Goal: Task Accomplishment & Management: Complete application form

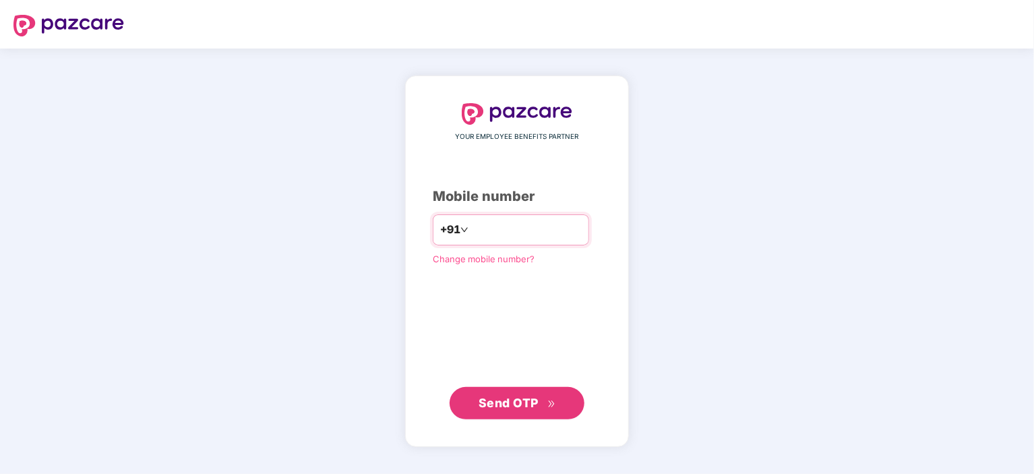
click at [547, 227] on input "number" at bounding box center [526, 230] width 111 height 22
type input "**********"
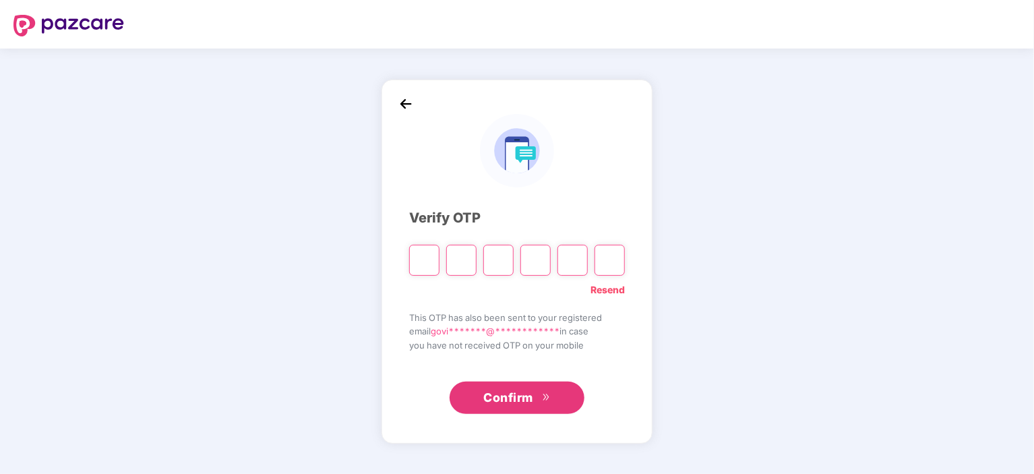
type input "*"
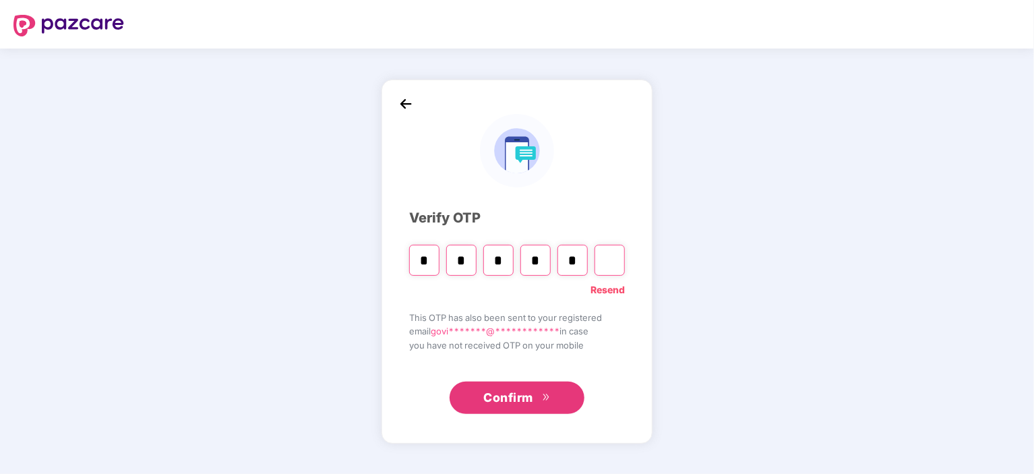
type input "*"
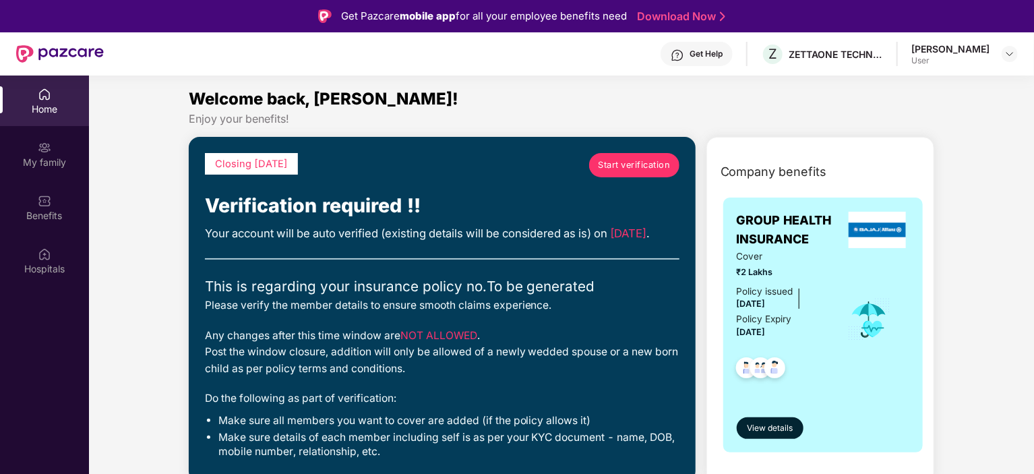
click at [655, 162] on span "Start verification" at bounding box center [634, 164] width 72 height 13
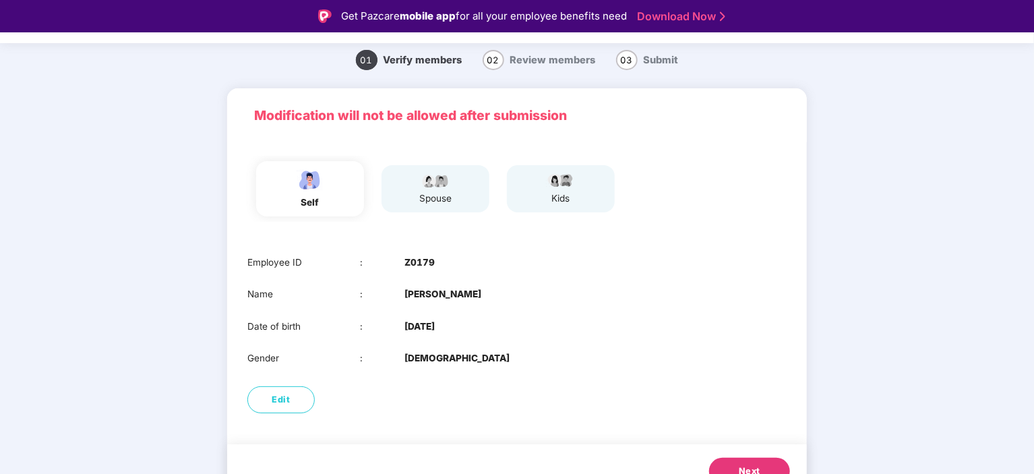
scroll to position [63, 0]
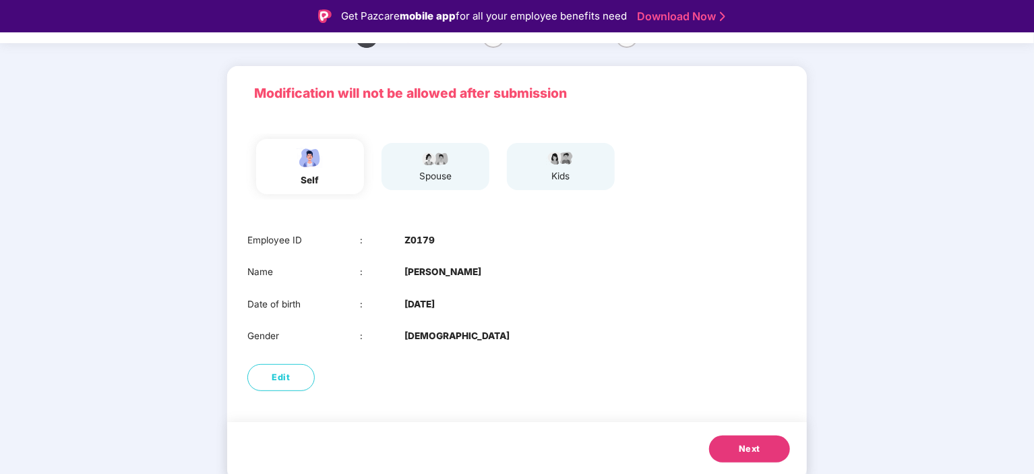
click at [752, 450] on span "Next" at bounding box center [750, 448] width 22 height 13
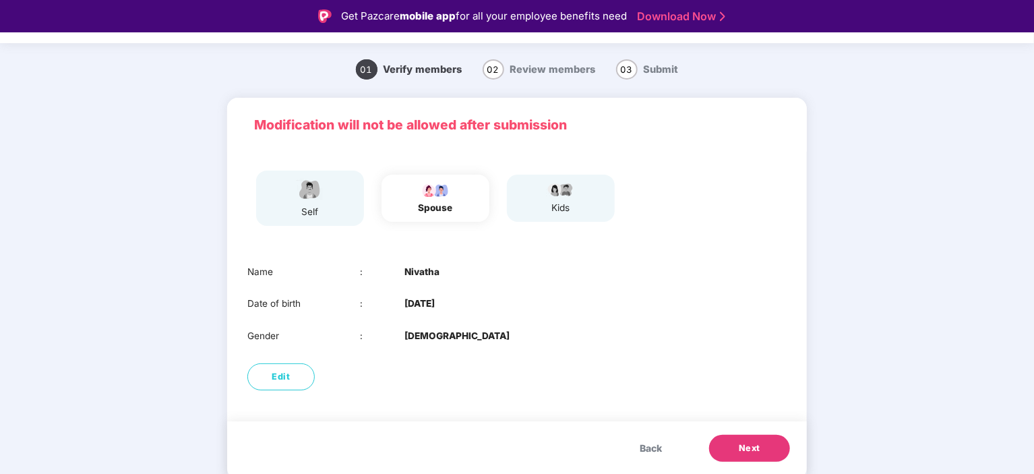
scroll to position [31, 0]
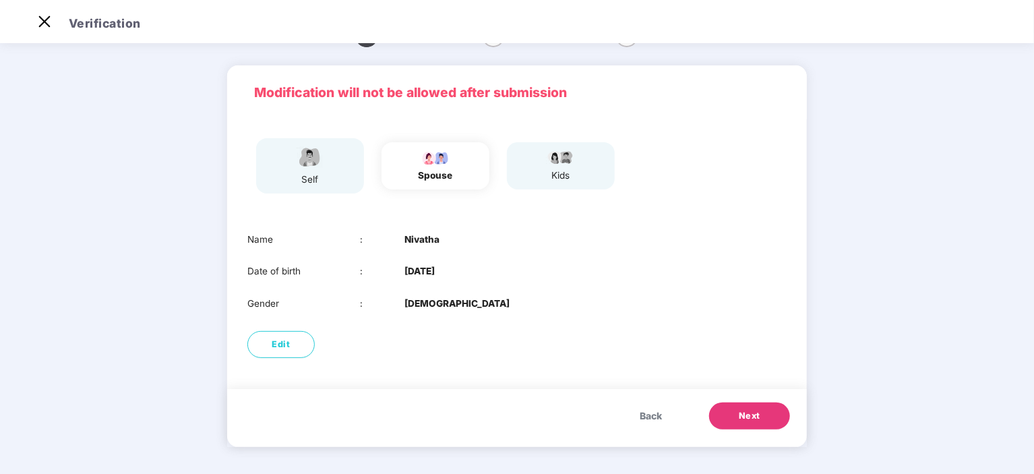
click at [752, 450] on div "Modification will not be allowed after submission self spouse kids Name : Nivat…" at bounding box center [517, 262] width 580 height 395
click at [747, 415] on span "Next" at bounding box center [750, 415] width 22 height 13
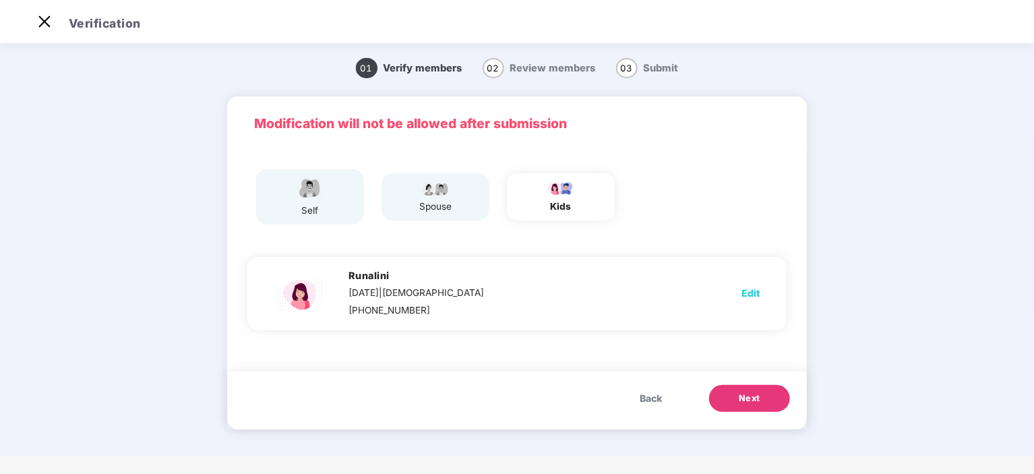
scroll to position [0, 0]
click at [652, 396] on span "Back" at bounding box center [651, 398] width 22 height 15
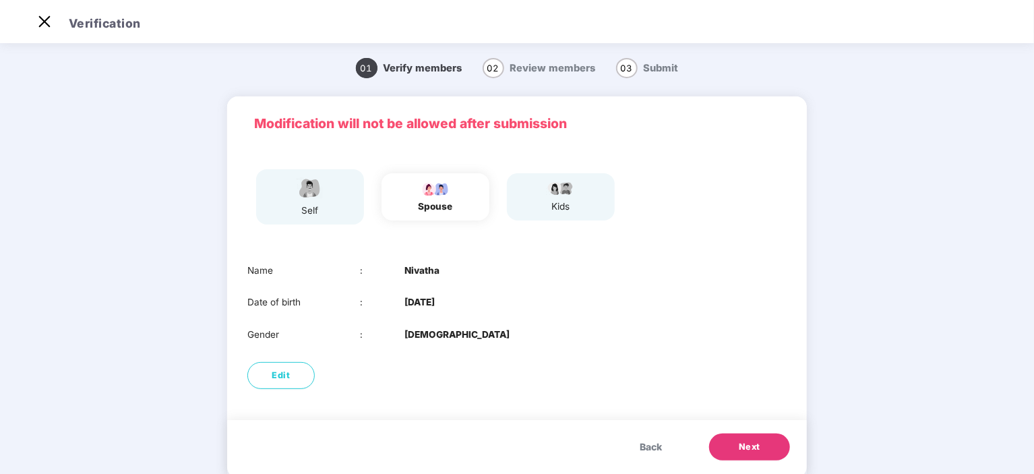
click at [650, 444] on span "Back" at bounding box center [651, 446] width 22 height 15
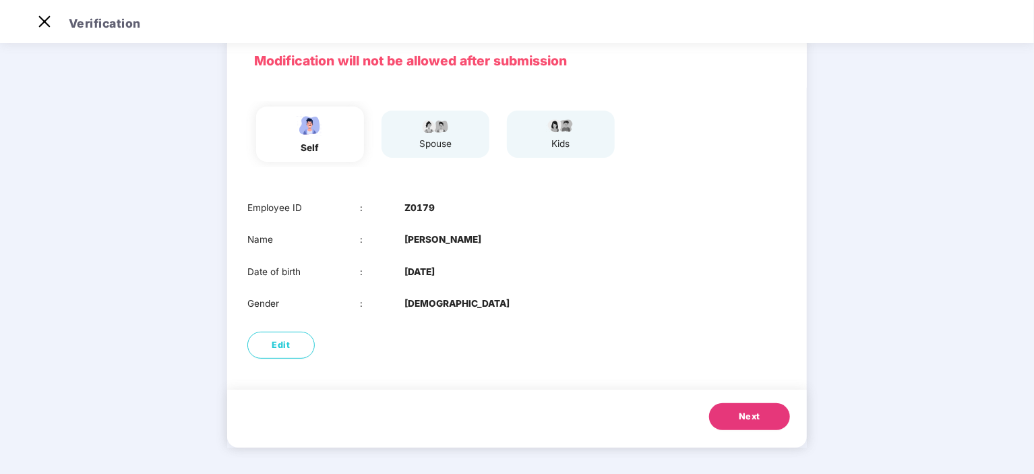
click at [753, 415] on span "Next" at bounding box center [750, 416] width 22 height 13
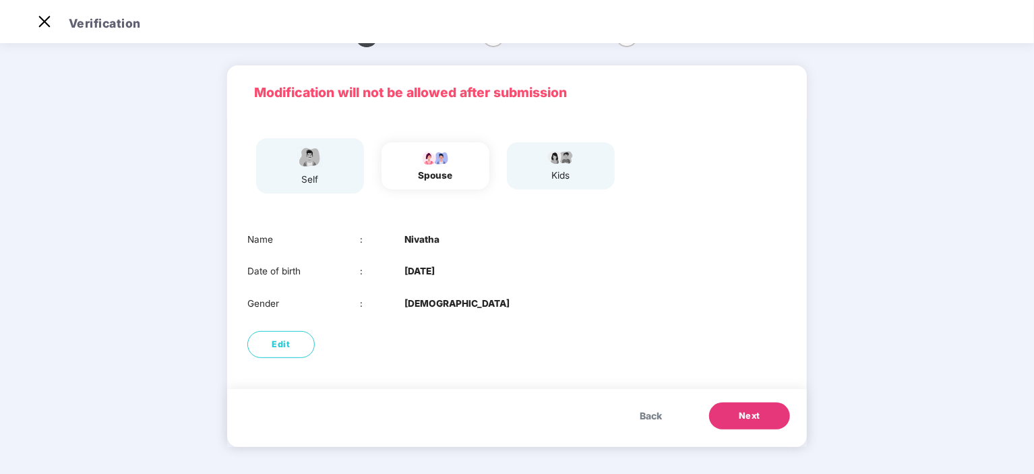
scroll to position [31, 0]
click at [754, 414] on span "Next" at bounding box center [750, 415] width 22 height 13
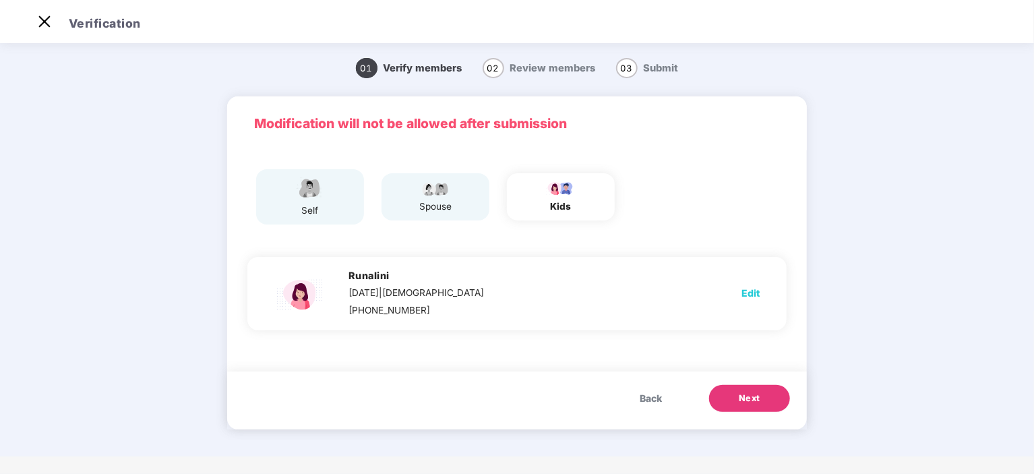
click at [756, 398] on span "Next" at bounding box center [750, 398] width 22 height 13
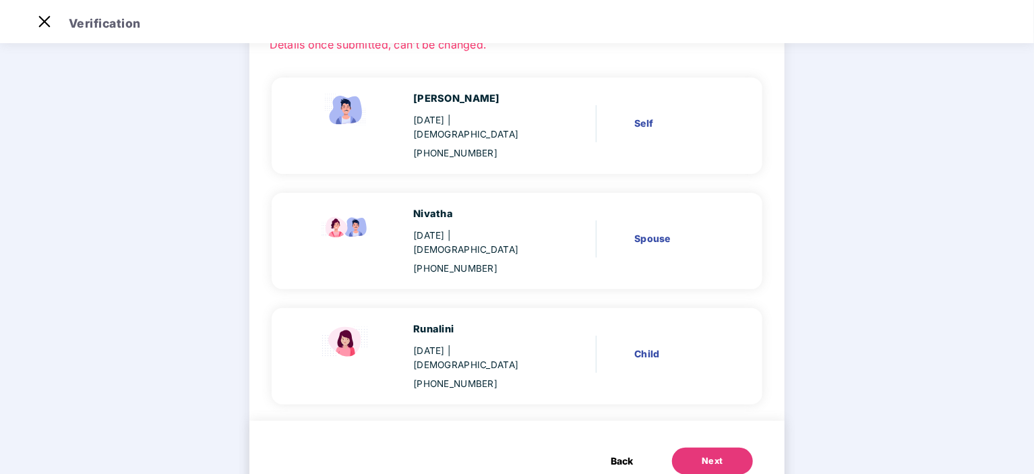
scroll to position [102, 0]
click at [709, 453] on div "Next" at bounding box center [713, 459] width 22 height 13
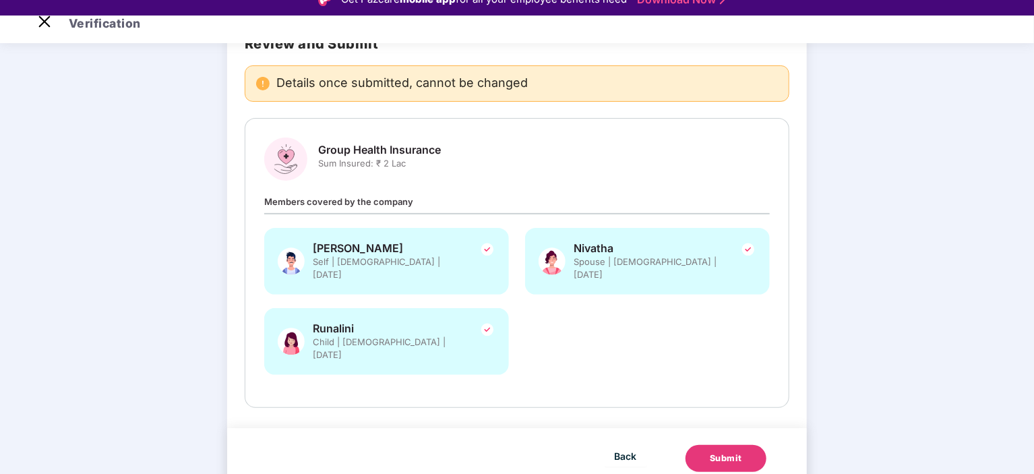
scroll to position [32, 0]
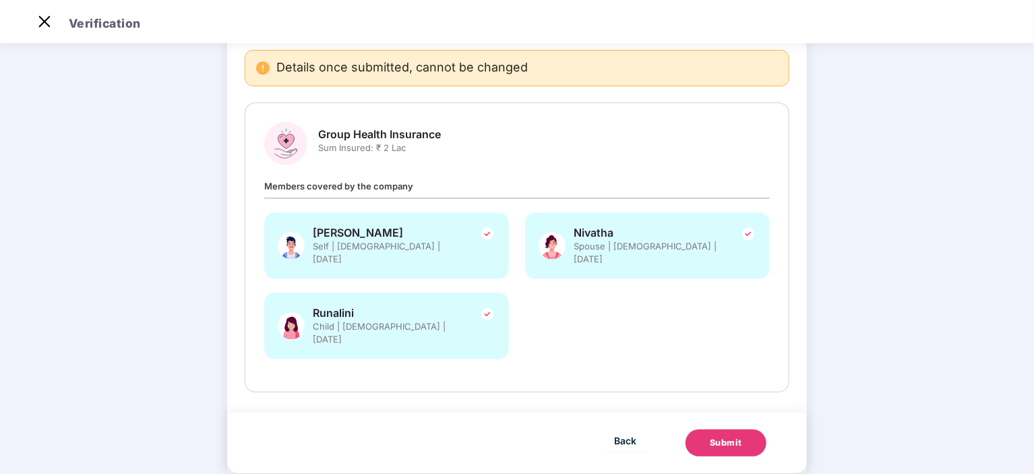
click at [728, 436] on div "Submit" at bounding box center [726, 442] width 32 height 13
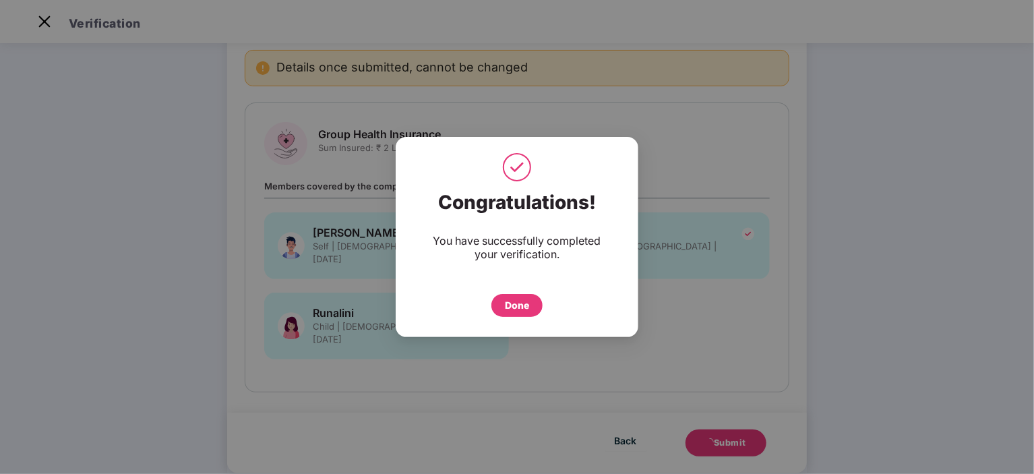
click at [526, 300] on div "Done" at bounding box center [517, 305] width 24 height 15
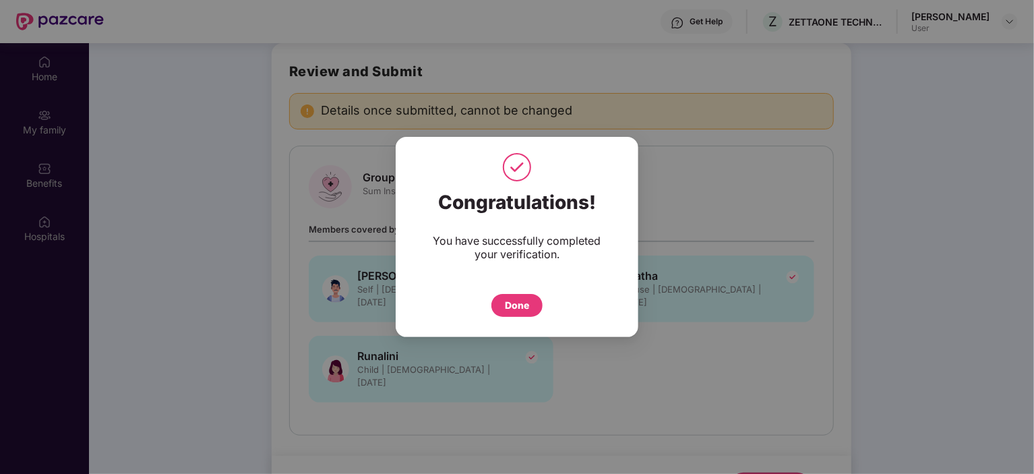
scroll to position [75, 0]
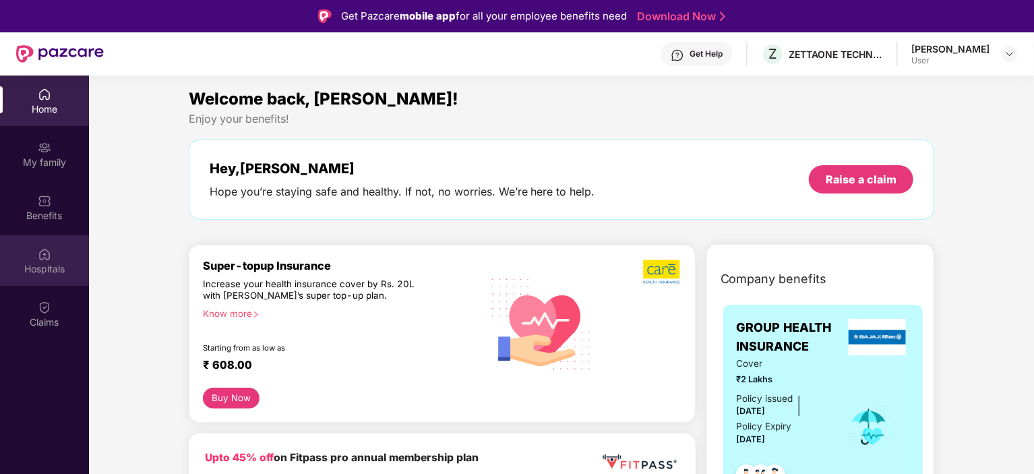
click at [48, 262] on div "Hospitals" at bounding box center [44, 268] width 89 height 13
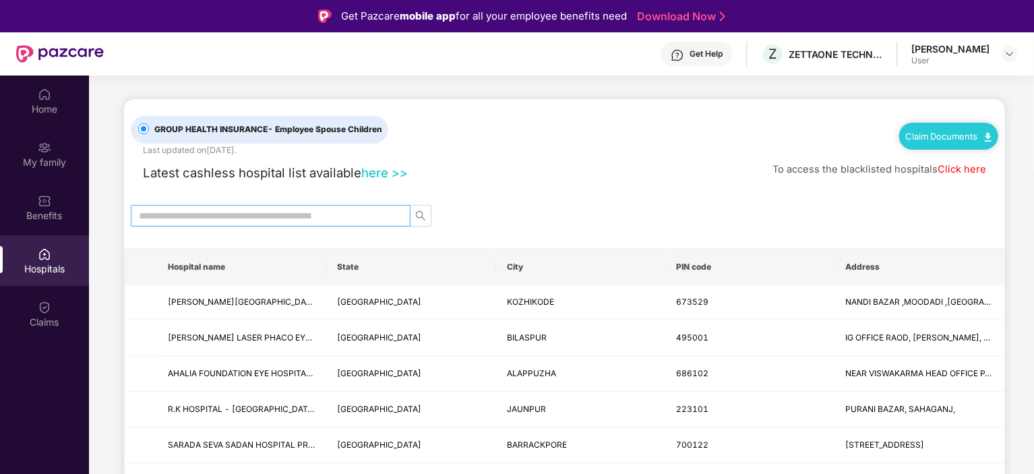
click at [299, 214] on input "text" at bounding box center [265, 215] width 253 height 15
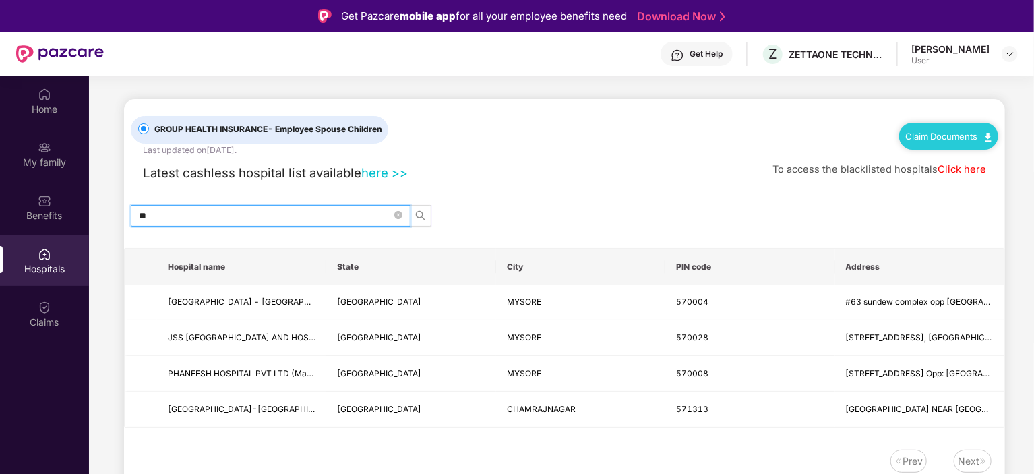
type input "*"
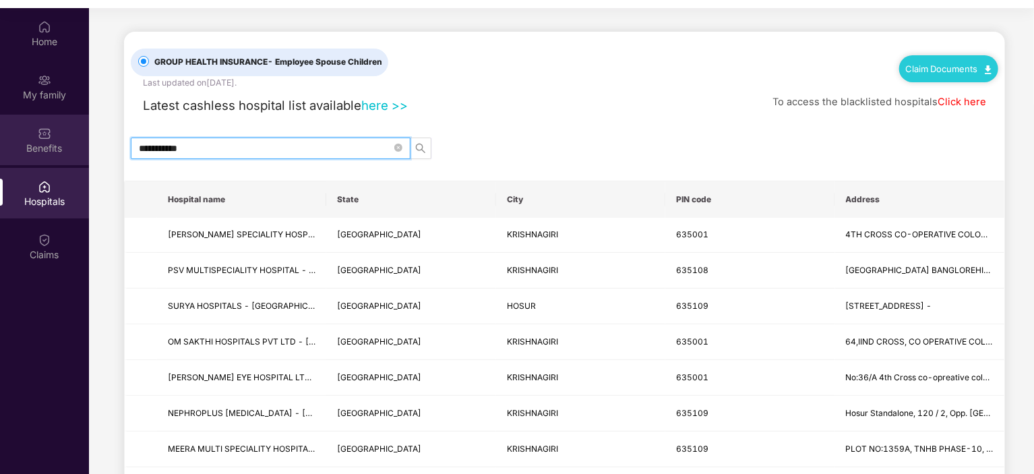
drag, startPoint x: 249, startPoint y: 145, endPoint x: 8, endPoint y: 149, distance: 241.3
click at [8, 149] on div "**********" at bounding box center [517, 245] width 1034 height 474
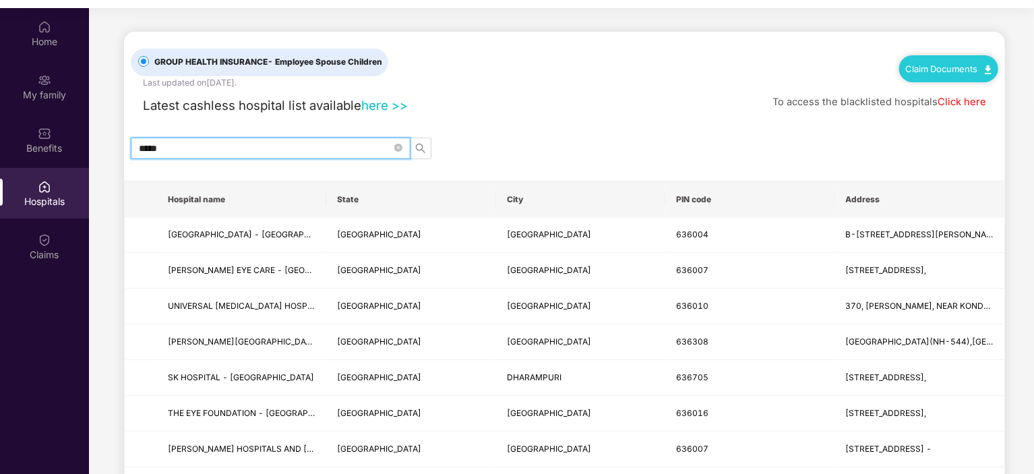
click at [297, 145] on input "*****" at bounding box center [265, 148] width 253 height 15
drag, startPoint x: 82, startPoint y: 188, endPoint x: 59, endPoint y: 190, distance: 22.3
click at [59, 190] on div "Home My family Benefits Hospitals Claims GROUP HEALTH INSURANCE - Employee Spou…" at bounding box center [517, 245] width 1034 height 474
type input "**********"
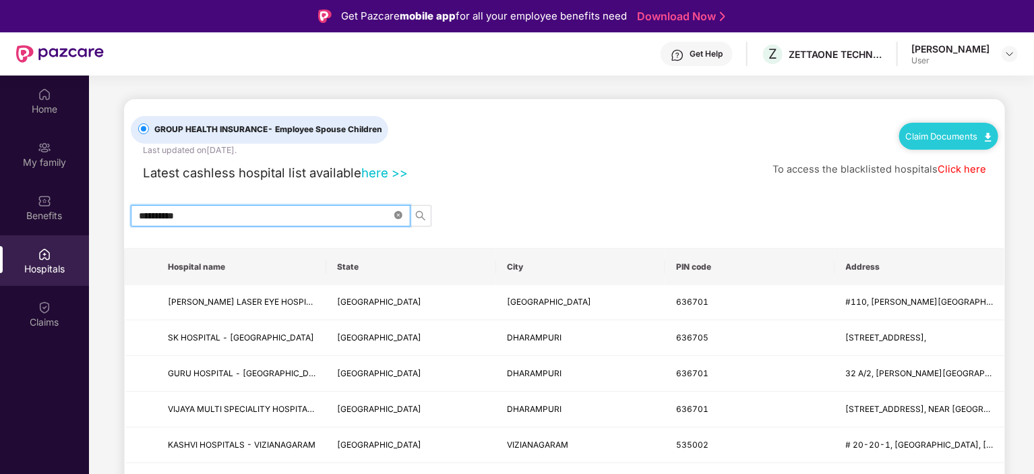
click at [402, 213] on icon "close-circle" at bounding box center [398, 215] width 8 height 8
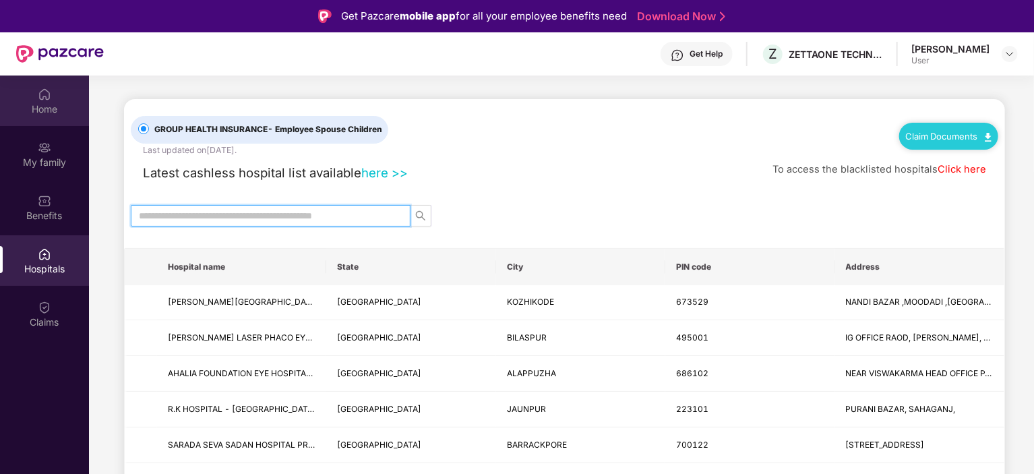
click at [57, 102] on div "Home" at bounding box center [44, 108] width 89 height 13
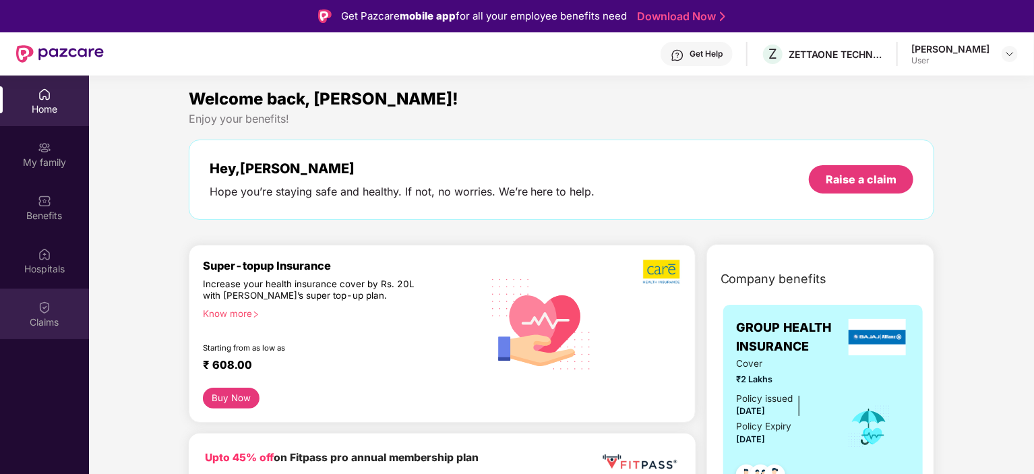
click at [47, 309] on img at bounding box center [44, 307] width 13 height 13
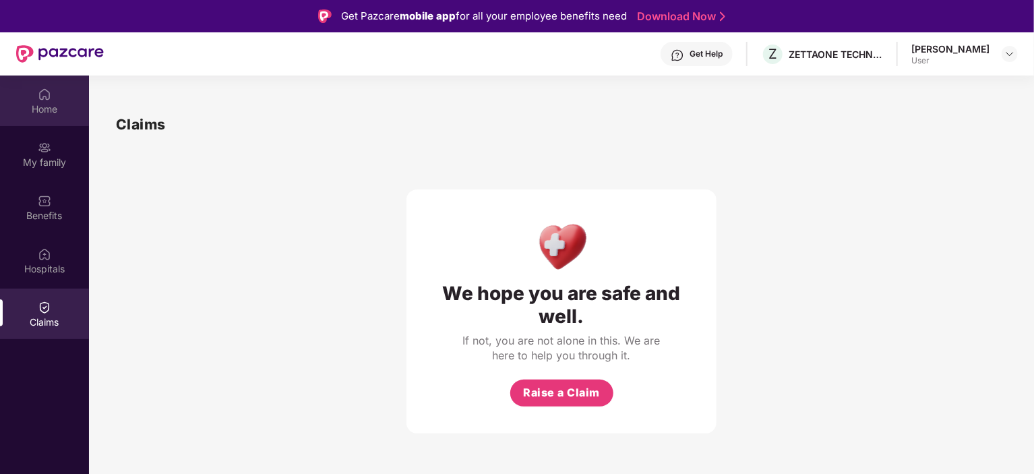
click at [46, 88] on img at bounding box center [44, 94] width 13 height 13
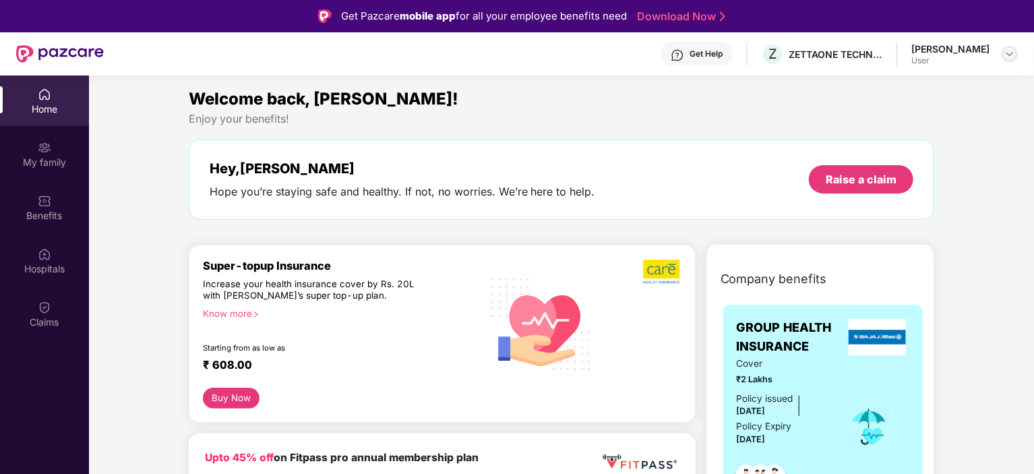
click at [1011, 53] on img at bounding box center [1009, 54] width 11 height 11
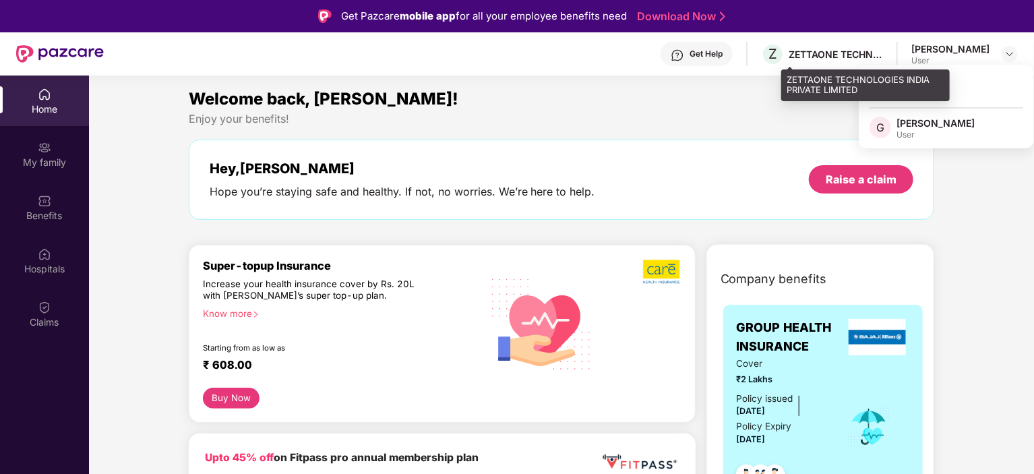
click at [849, 48] on div "ZETTAONE TECHNOLOGIES INDIA PRIVATE LIMITED" at bounding box center [836, 54] width 94 height 13
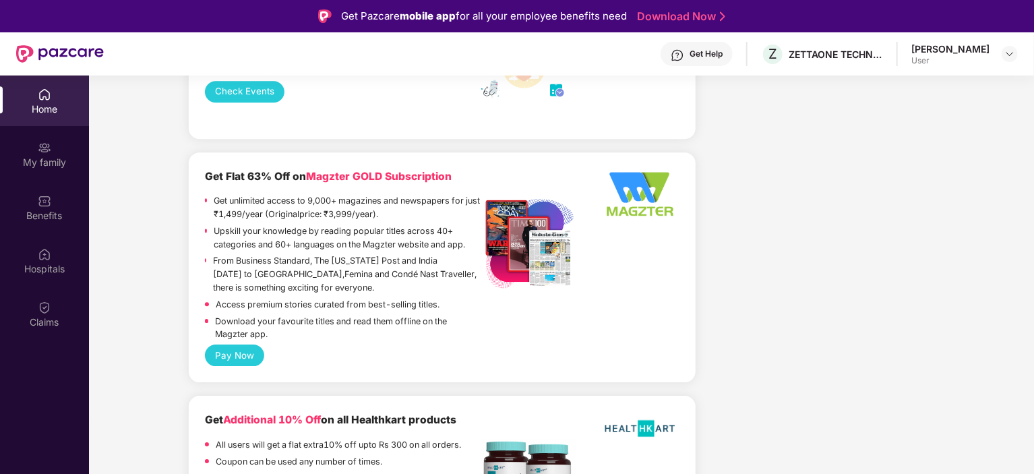
scroll to position [2696, 0]
